Goal: Task Accomplishment & Management: Manage account settings

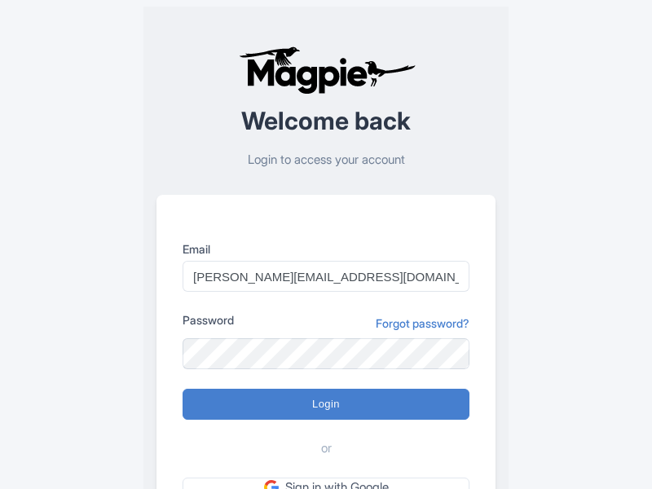
type input "Logging in..."
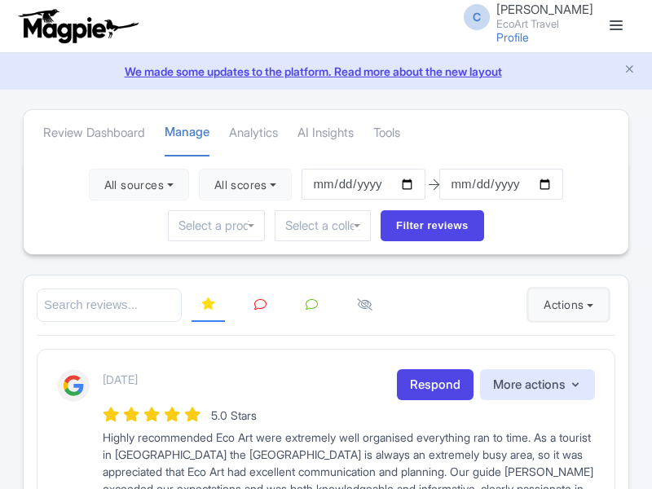
click at [565, 305] on button "Actions" at bounding box center [568, 305] width 81 height 33
click at [0, 0] on link "Import new reviews" at bounding box center [0, 0] width 0 height 0
